Goal: Task Accomplishment & Management: Manage account settings

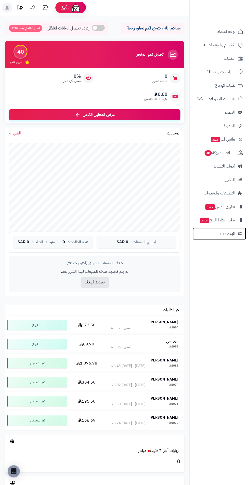
click at [221, 235] on span "الإعدادات" at bounding box center [227, 233] width 14 height 7
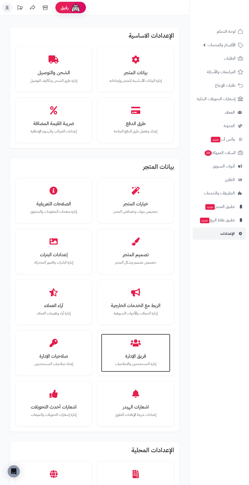
click at [121, 340] on div "فريق الإدارة إدارة المستخدمين والصلاحيات" at bounding box center [135, 353] width 69 height 38
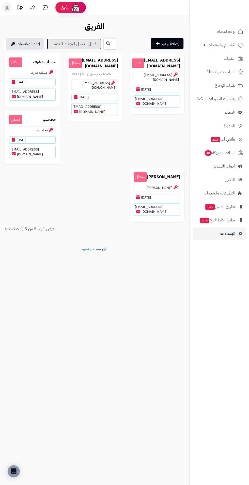
click at [70, 46] on link "تفعيل الدخول المؤقت للدعم" at bounding box center [74, 43] width 54 height 11
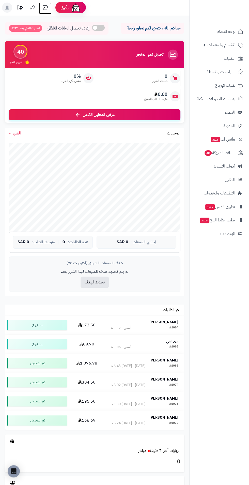
click at [47, 6] on icon at bounding box center [45, 7] width 5 height 5
click at [234, 58] on span "الطلبات" at bounding box center [230, 58] width 12 height 7
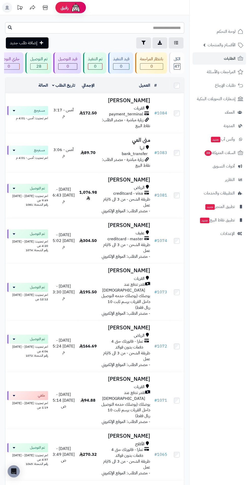
click at [232, 44] on span "الأقسام والمنتجات" at bounding box center [222, 44] width 28 height 7
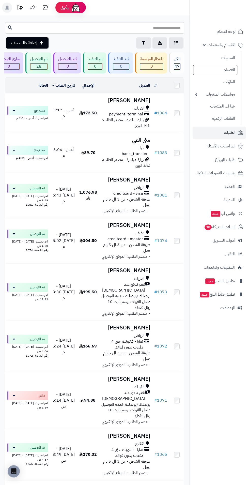
click at [232, 67] on link "الأقسام" at bounding box center [215, 70] width 45 height 11
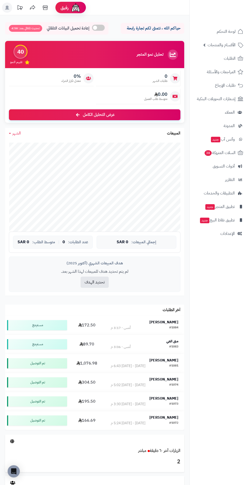
click at [231, 46] on span "الأقسام والمنتجات" at bounding box center [222, 44] width 28 height 7
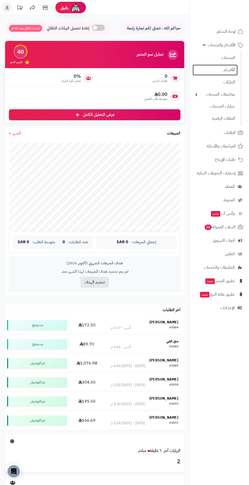
click at [236, 71] on link "الأقسام" at bounding box center [215, 70] width 45 height 11
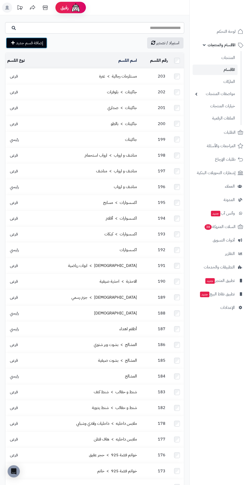
click at [35, 43] on span "إضافة قسم جديد" at bounding box center [29, 43] width 27 height 6
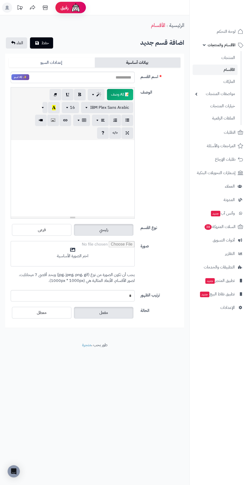
click at [53, 230] on label "فرعى" at bounding box center [41, 230] width 59 height 12
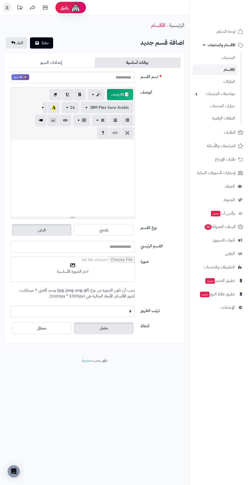
click at [117, 244] on input "القسم الرئيسي" at bounding box center [73, 246] width 124 height 11
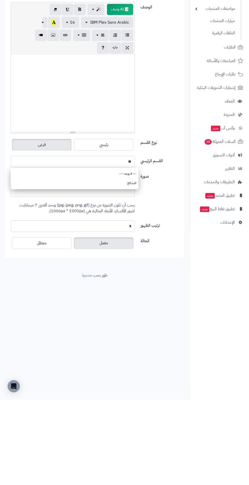
type input "*"
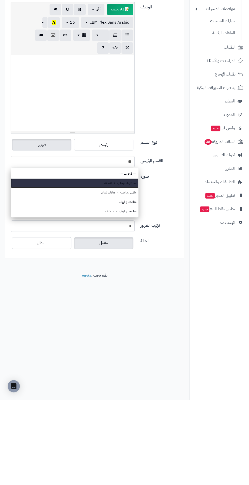
click at [129, 266] on link "مستلزمات رجالية​ > اشمغة" at bounding box center [75, 268] width 128 height 9
type input "**********"
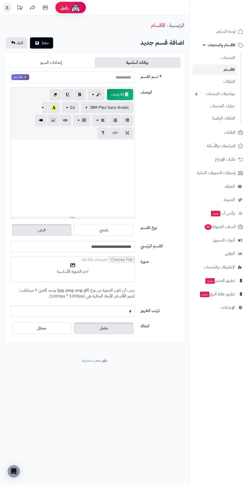
click at [131, 79] on input "اسم القسم" at bounding box center [73, 77] width 124 height 11
type input "********"
click at [44, 44] on span "حفظ" at bounding box center [45, 43] width 8 height 6
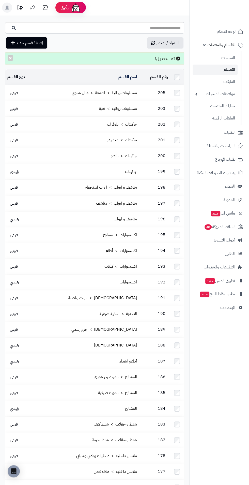
click at [141, 94] on td "205" at bounding box center [154, 93] width 31 height 16
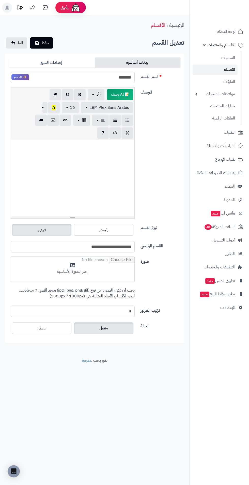
click at [119, 247] on input "**********" at bounding box center [73, 246] width 124 height 11
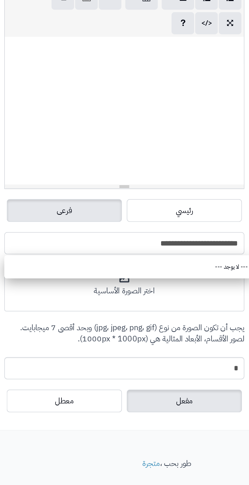
click at [104, 247] on input "**********" at bounding box center [73, 246] width 124 height 11
click at [92, 246] on input "**********" at bounding box center [73, 246] width 124 height 11
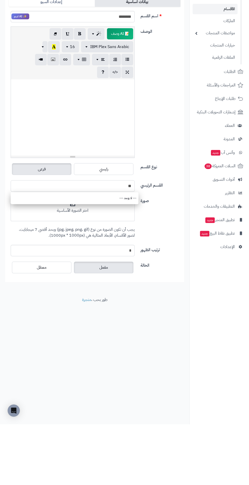
type input "*"
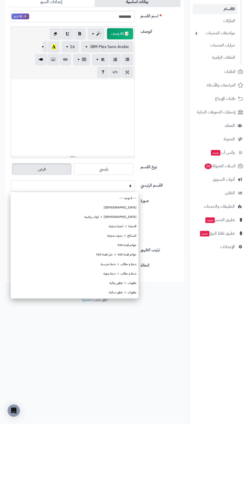
click at [125, 245] on input "*" at bounding box center [73, 246] width 124 height 11
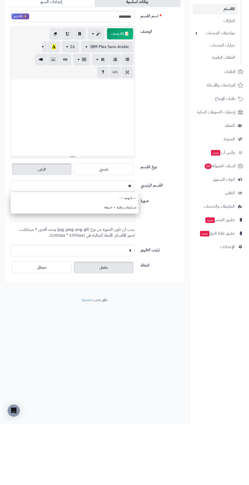
type input "*"
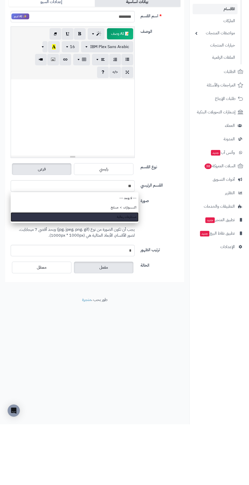
click at [136, 279] on link "مستلزمات رجالية​" at bounding box center [75, 277] width 128 height 9
type input "**********"
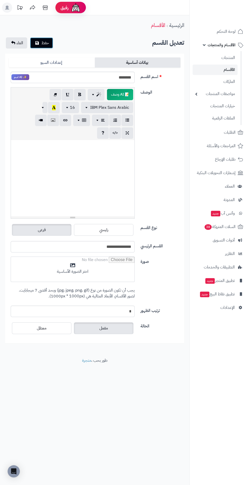
click at [43, 41] on span "حفظ" at bounding box center [45, 43] width 8 height 6
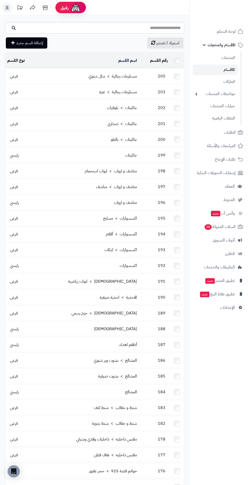
click at [73, 76] on td "مستلزمات رجالية​ > شال شتوي" at bounding box center [87, 77] width 103 height 16
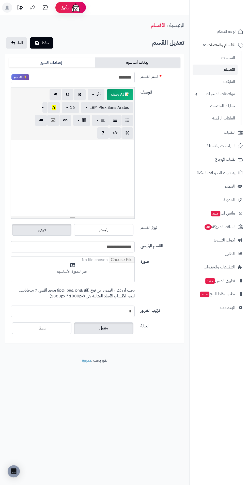
click at [56, 331] on label "معطل" at bounding box center [41, 328] width 59 height 12
click at [46, 45] on span "حفظ" at bounding box center [45, 43] width 8 height 6
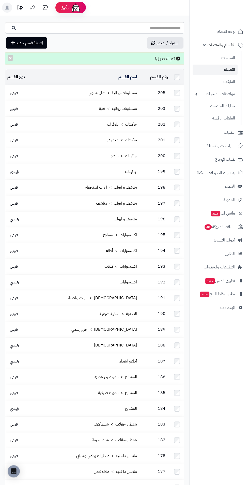
click at [227, 46] on span "الأقسام والمنتجات" at bounding box center [222, 44] width 28 height 7
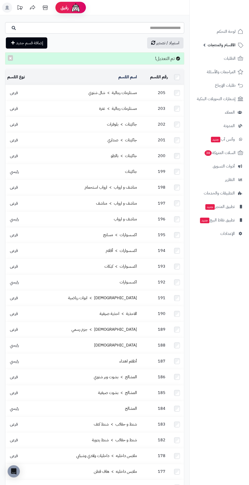
click at [227, 47] on span "الأقسام والمنتجات" at bounding box center [222, 44] width 28 height 7
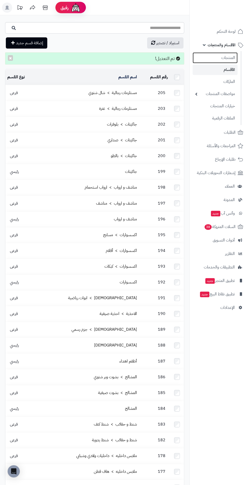
click at [235, 60] on link "المنتجات" at bounding box center [215, 57] width 45 height 11
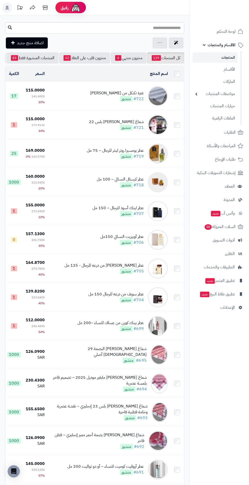
click at [94, 95] on td "غترة تكنكل من [PERSON_NAME] #722 منشور" at bounding box center [108, 96] width 123 height 28
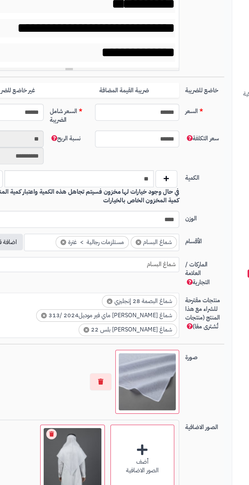
scroll to position [66, 0]
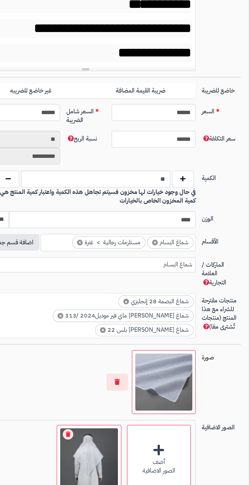
click at [75, 274] on span "×" at bounding box center [75, 273] width 4 height 4
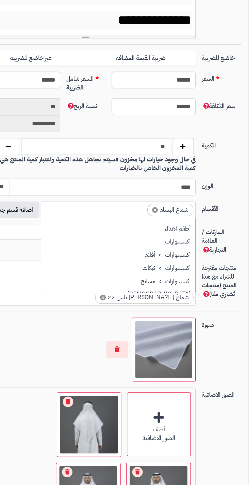
scroll to position [0, -2]
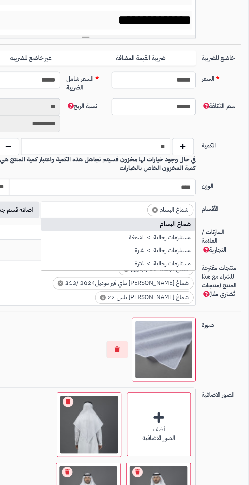
type input "*"
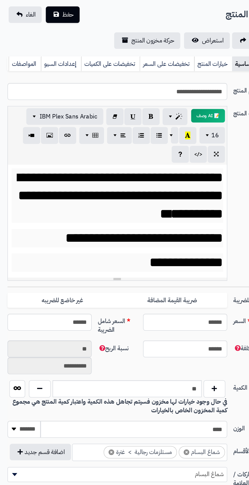
scroll to position [0, 0]
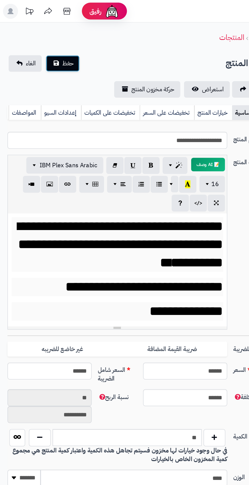
click at [43, 43] on span "حفظ" at bounding box center [46, 43] width 8 height 6
